Goal: Find specific page/section: Find specific page/section

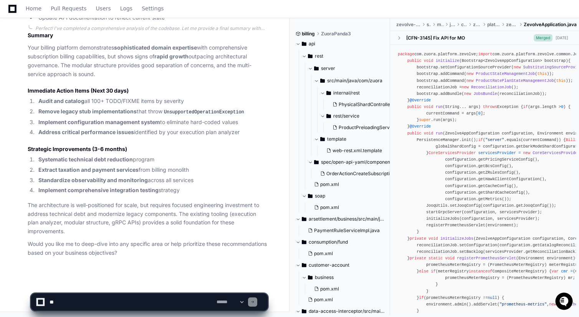
scroll to position [3934, 0]
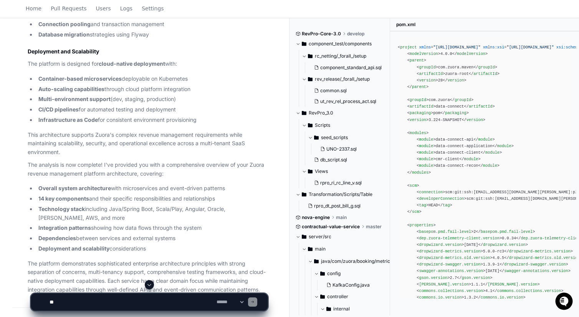
scroll to position [2777, 0]
